Goal: Find specific page/section: Find specific page/section

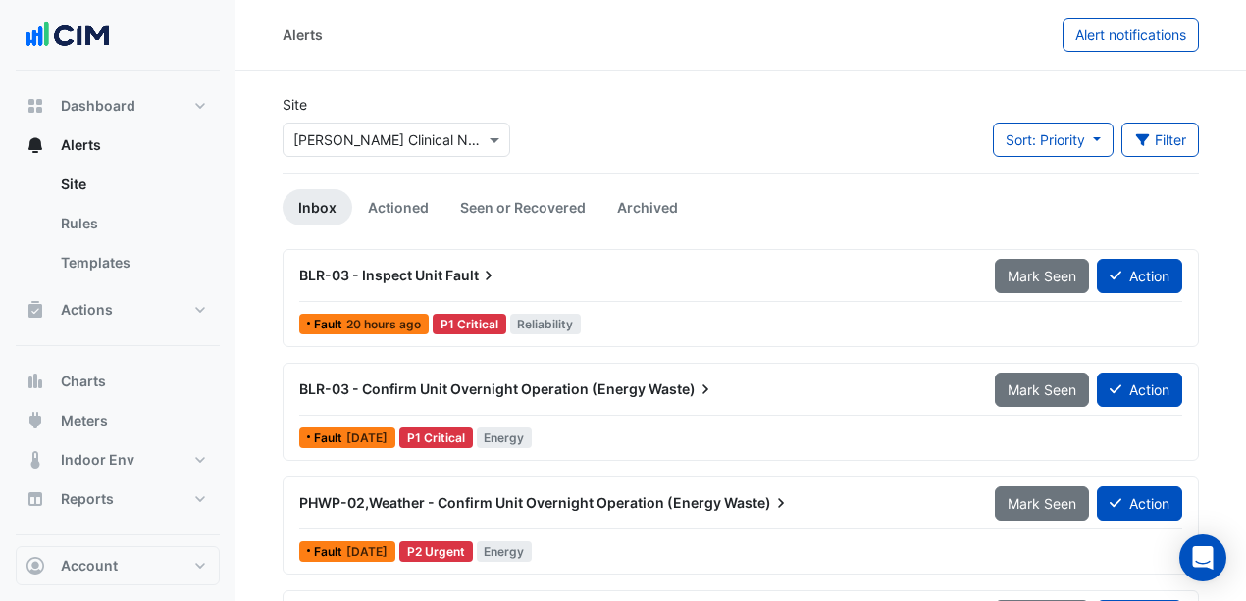
click at [398, 133] on input "text" at bounding box center [376, 140] width 167 height 21
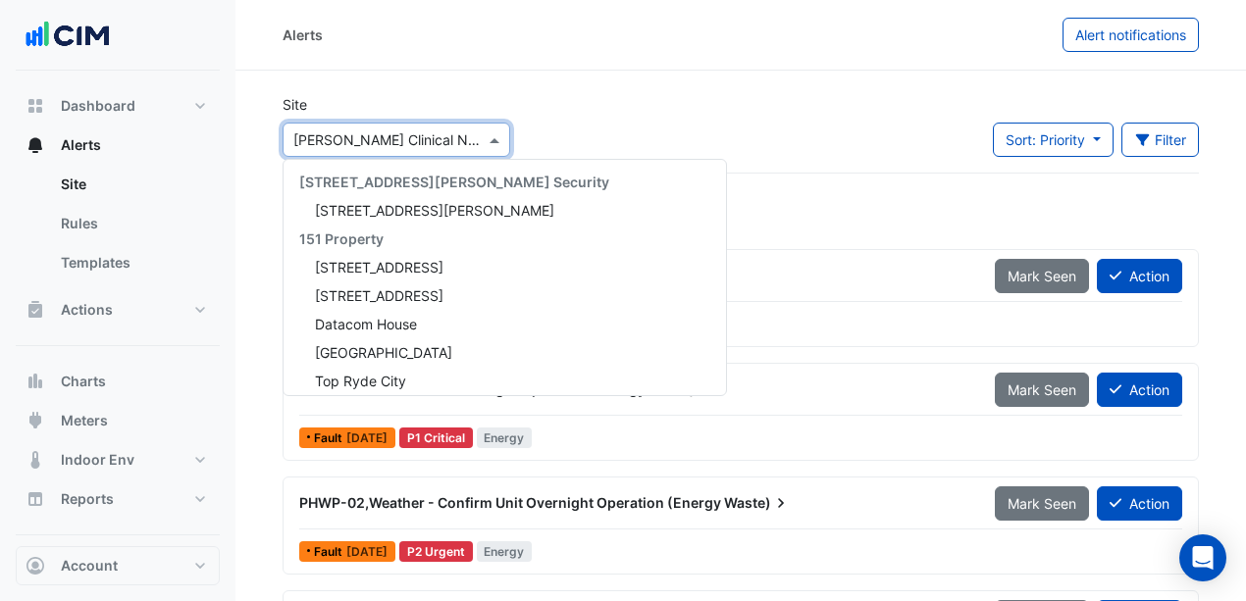
scroll to position [19238, 0]
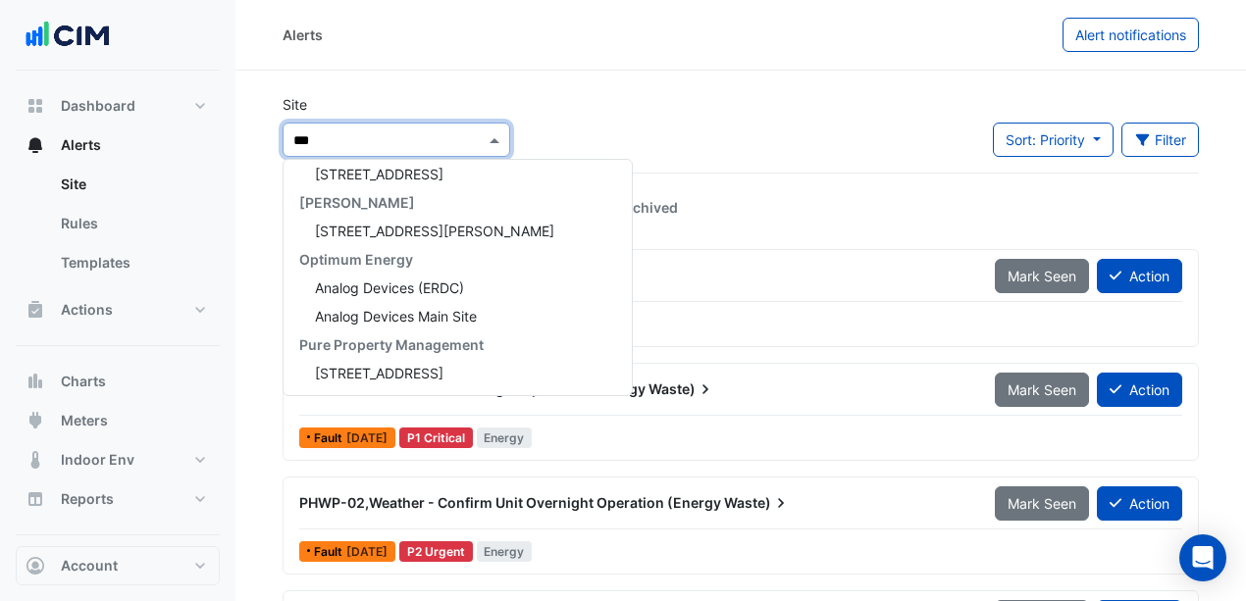
type input "****"
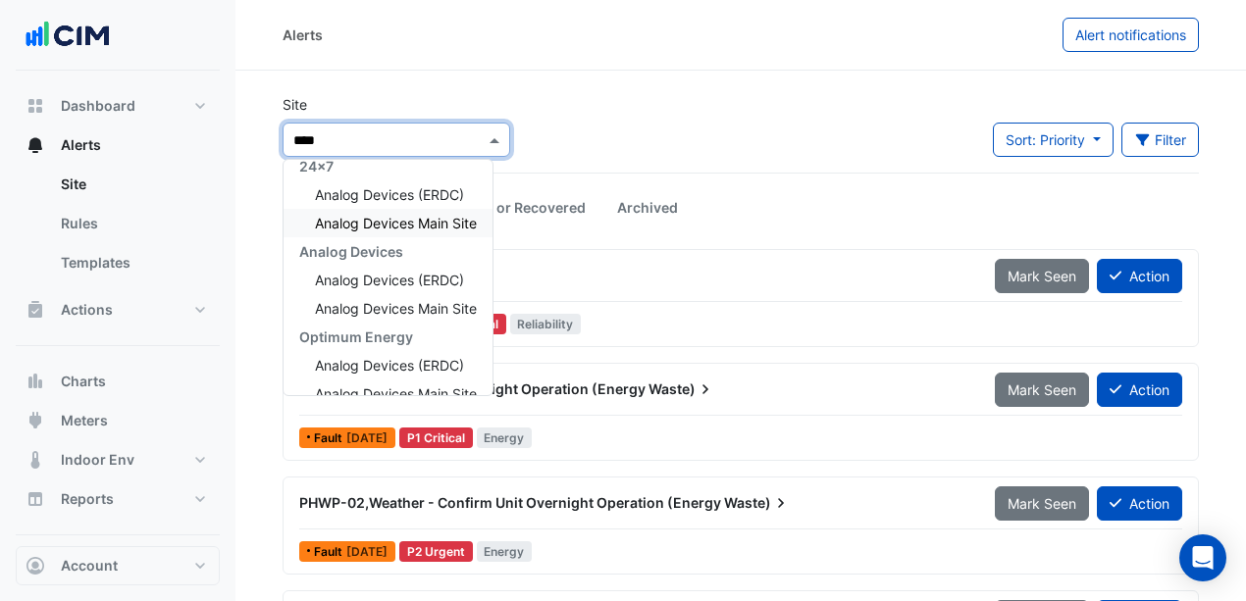
scroll to position [0, 0]
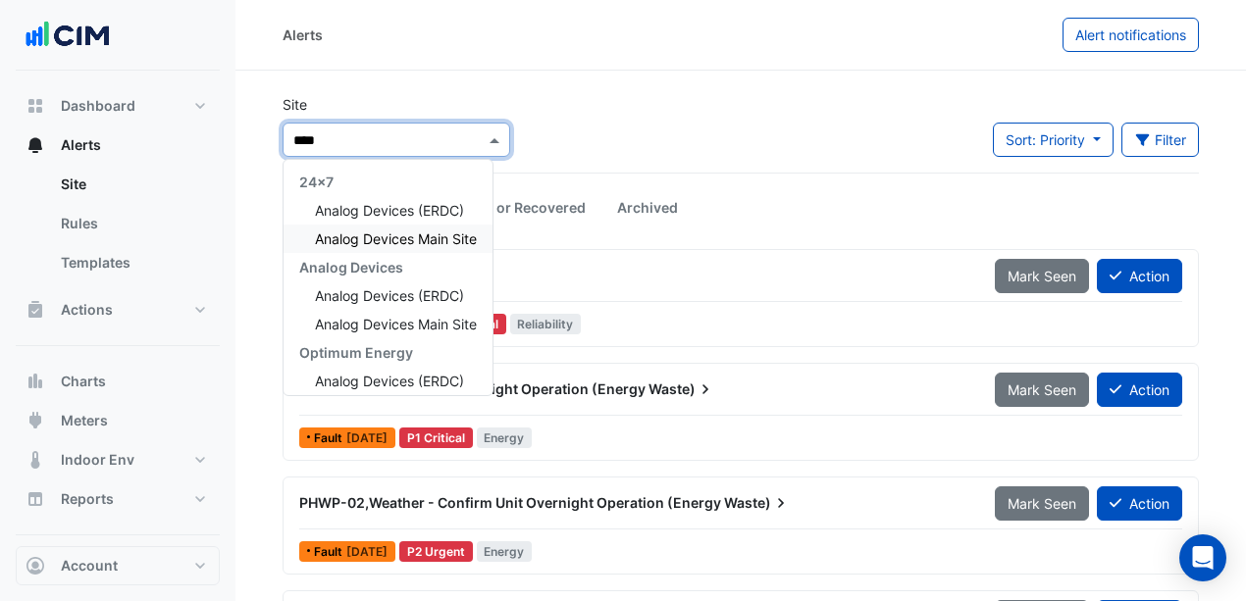
click at [447, 239] on span "Analog Devices Main Site" at bounding box center [396, 239] width 162 height 17
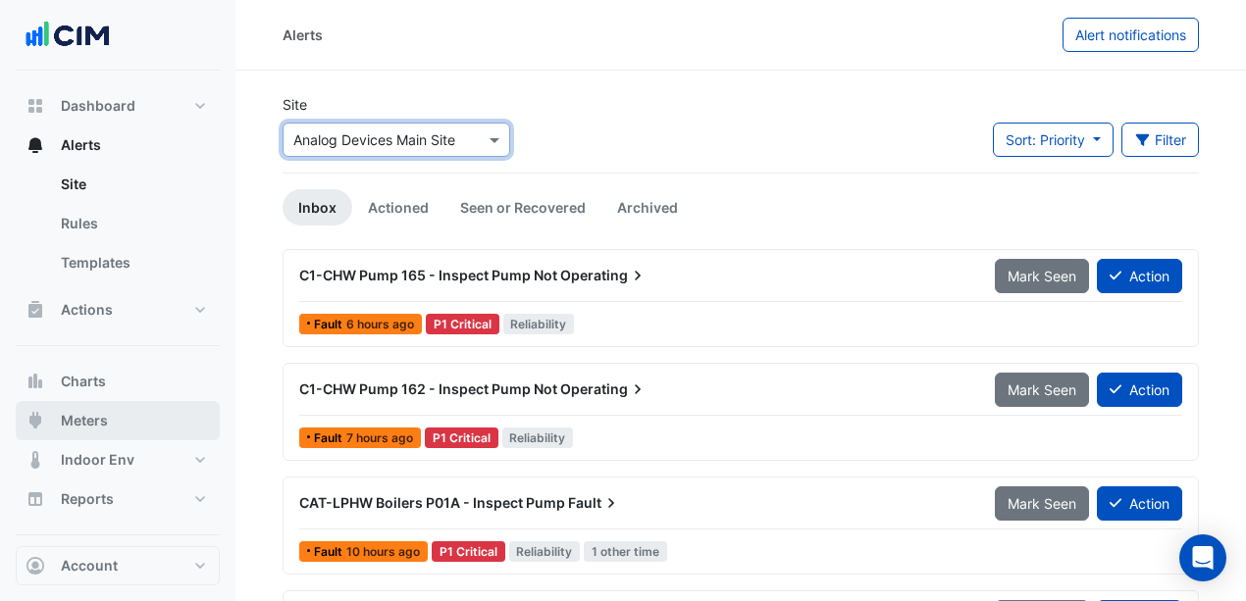
click at [137, 416] on button "Meters" at bounding box center [118, 420] width 204 height 39
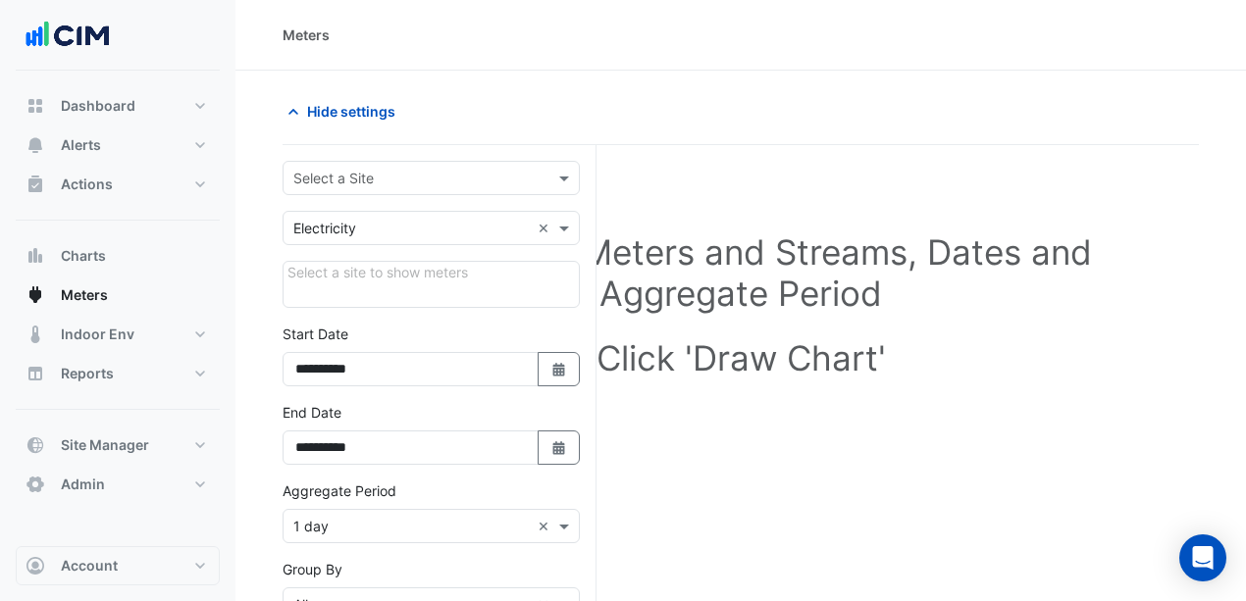
click at [431, 231] on input "text" at bounding box center [411, 229] width 236 height 21
